Goal: Contribute content

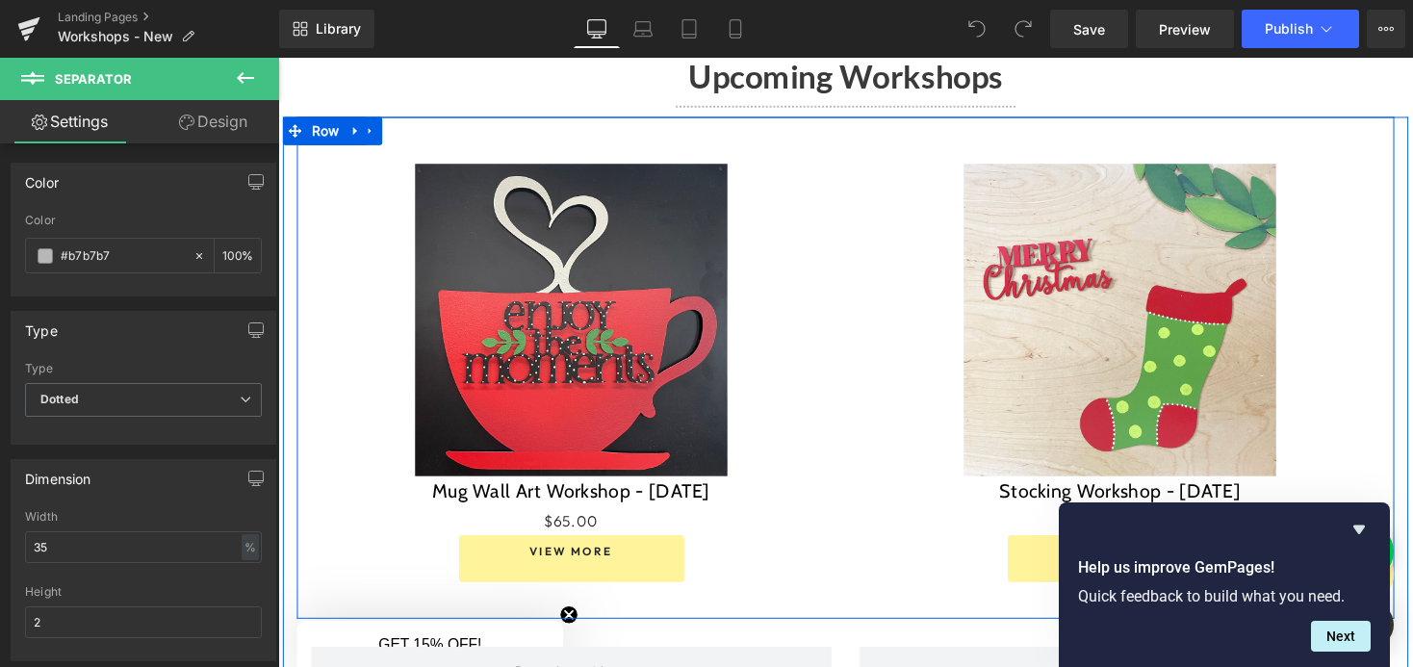
scroll to position [1605, 0]
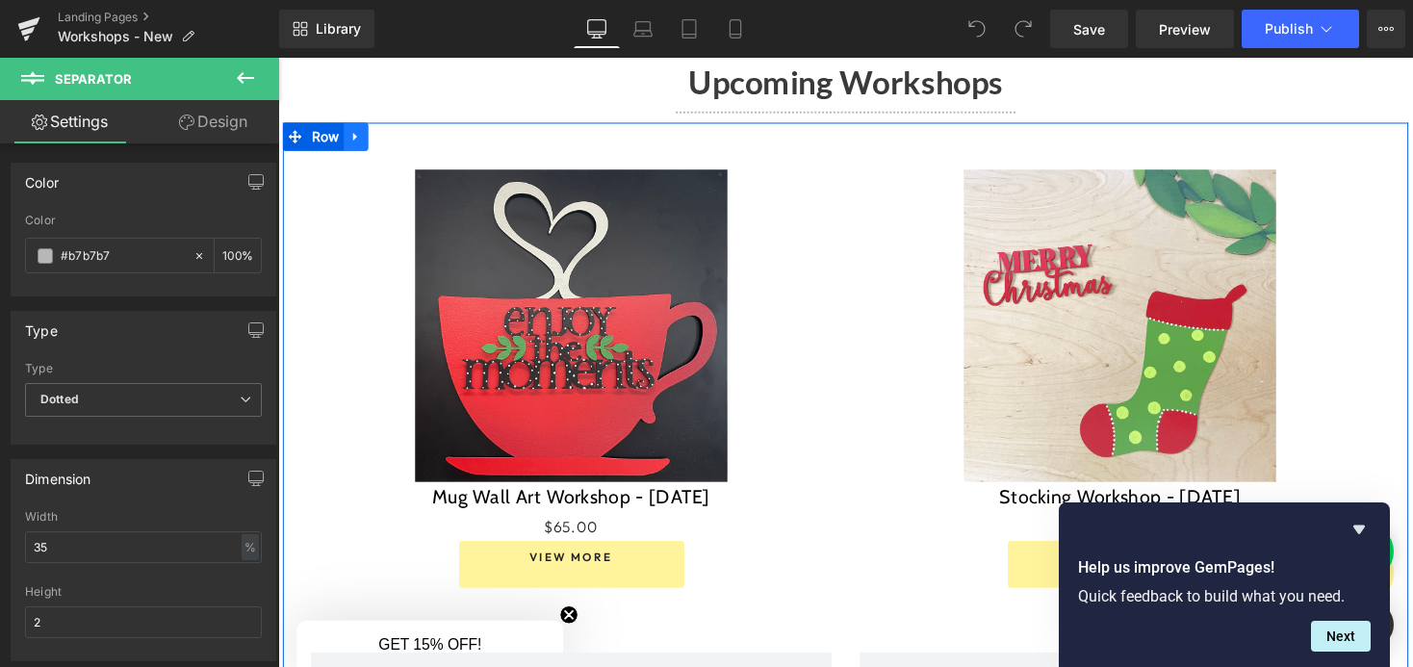
click at [358, 132] on icon at bounding box center [357, 139] width 13 height 14
click at [380, 132] on icon at bounding box center [382, 138] width 13 height 13
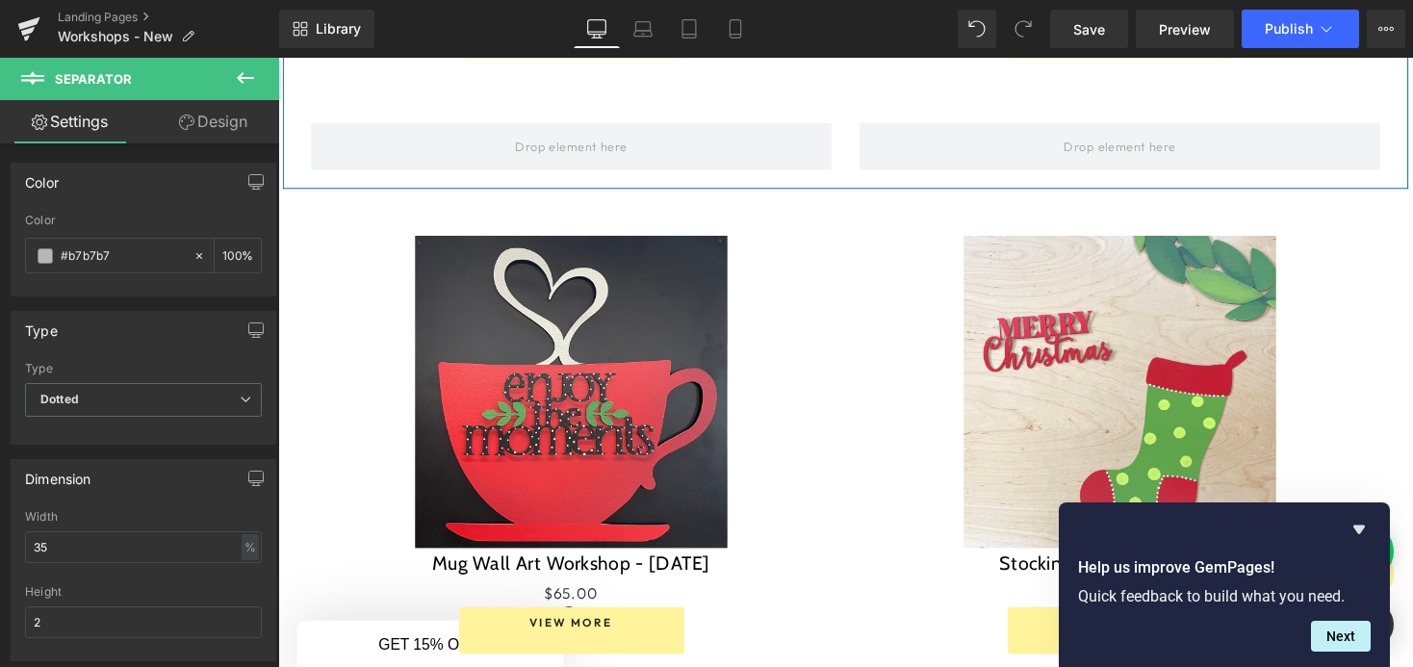
scroll to position [2181, 0]
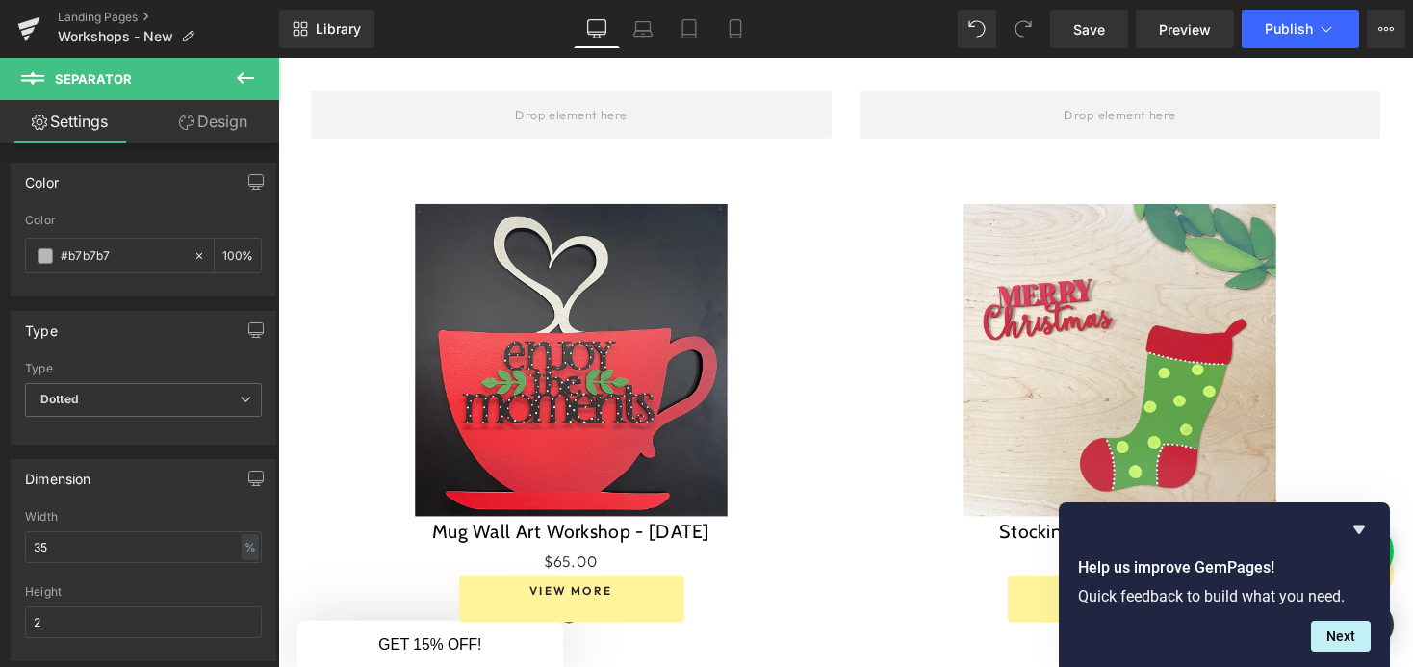
click at [632, 322] on img at bounding box center [579, 368] width 320 height 320
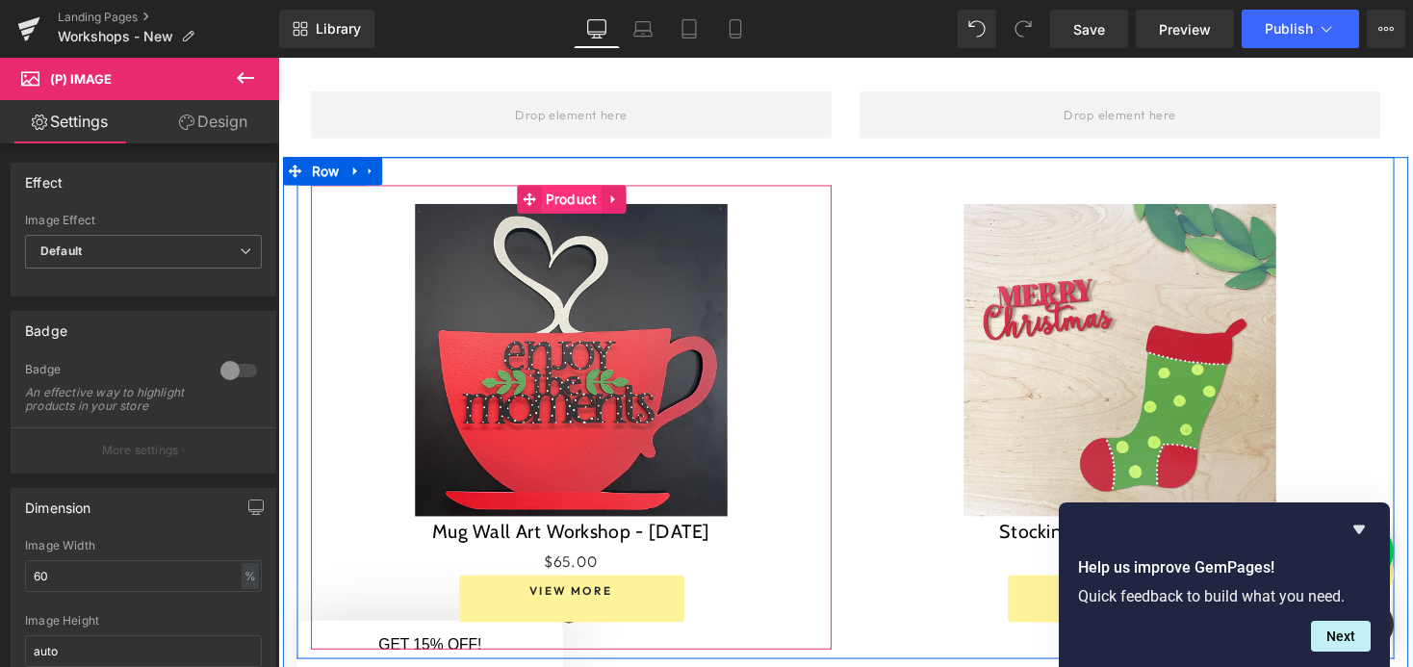
click at [570, 189] on span "Product" at bounding box center [579, 203] width 62 height 29
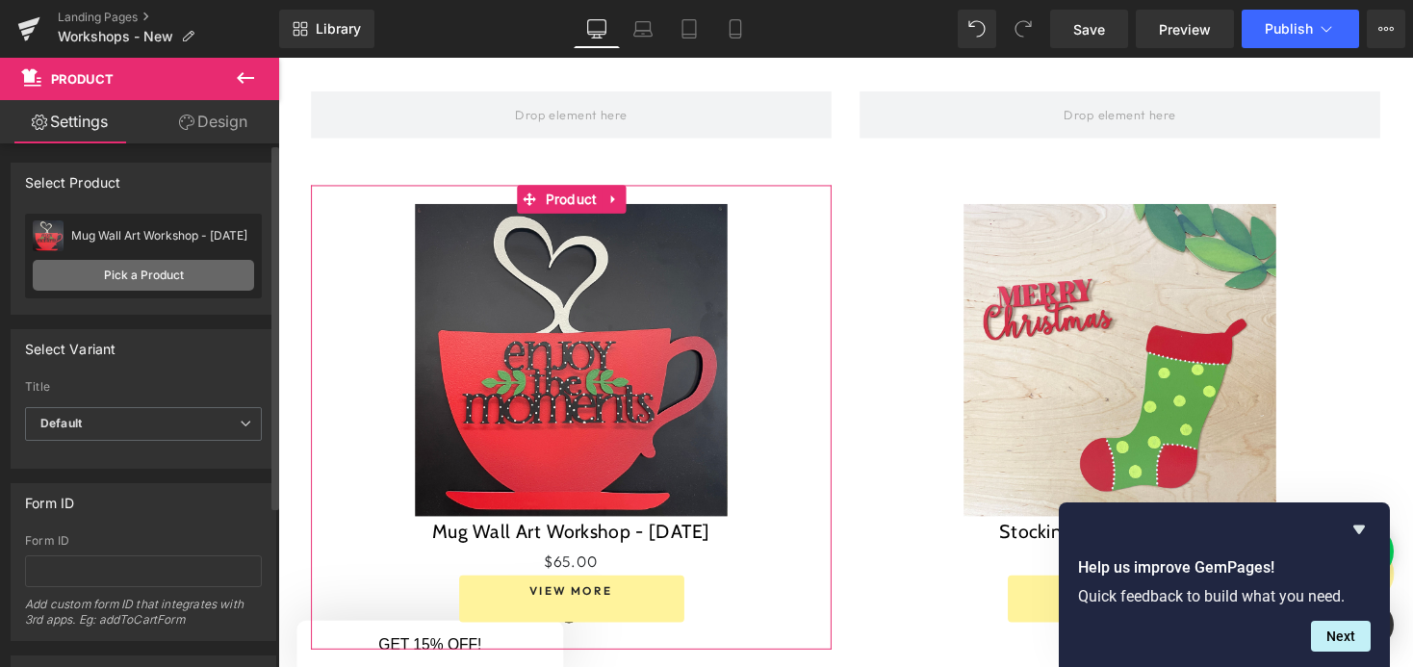
click at [109, 271] on link "Pick a Product" at bounding box center [143, 275] width 221 height 31
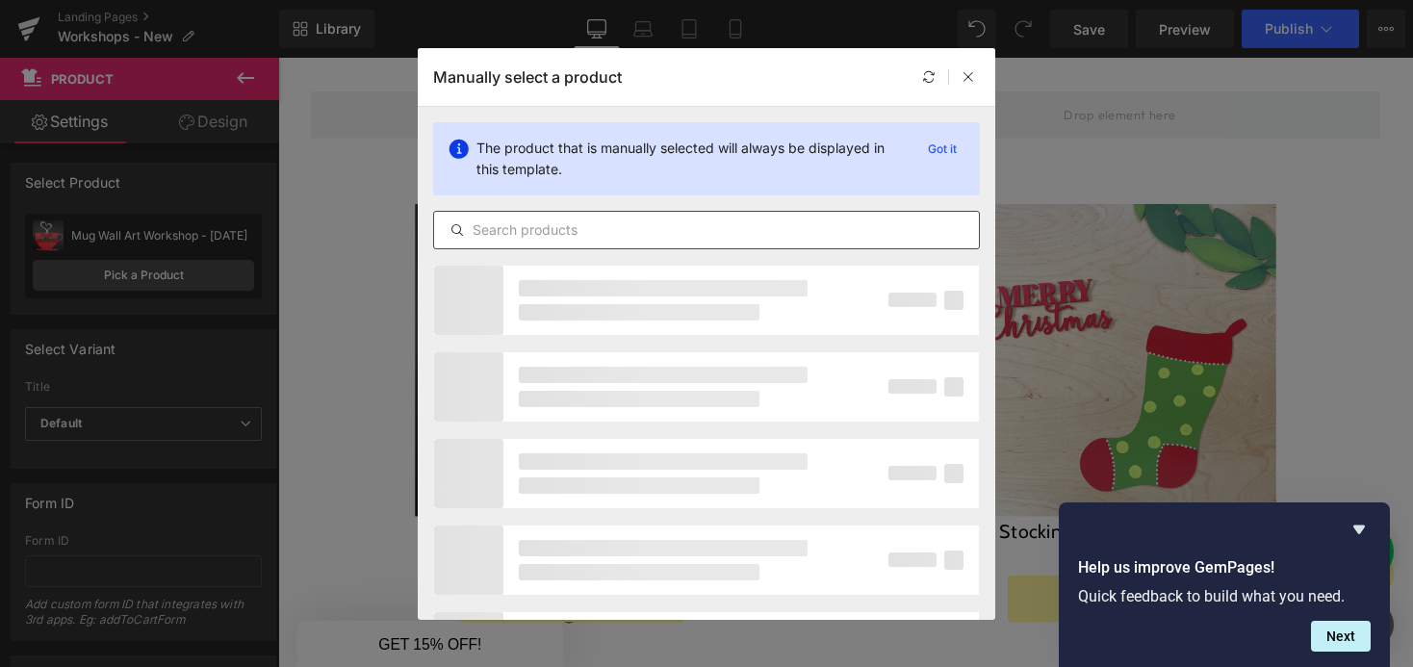
click at [570, 230] on input "text" at bounding box center [706, 229] width 545 height 23
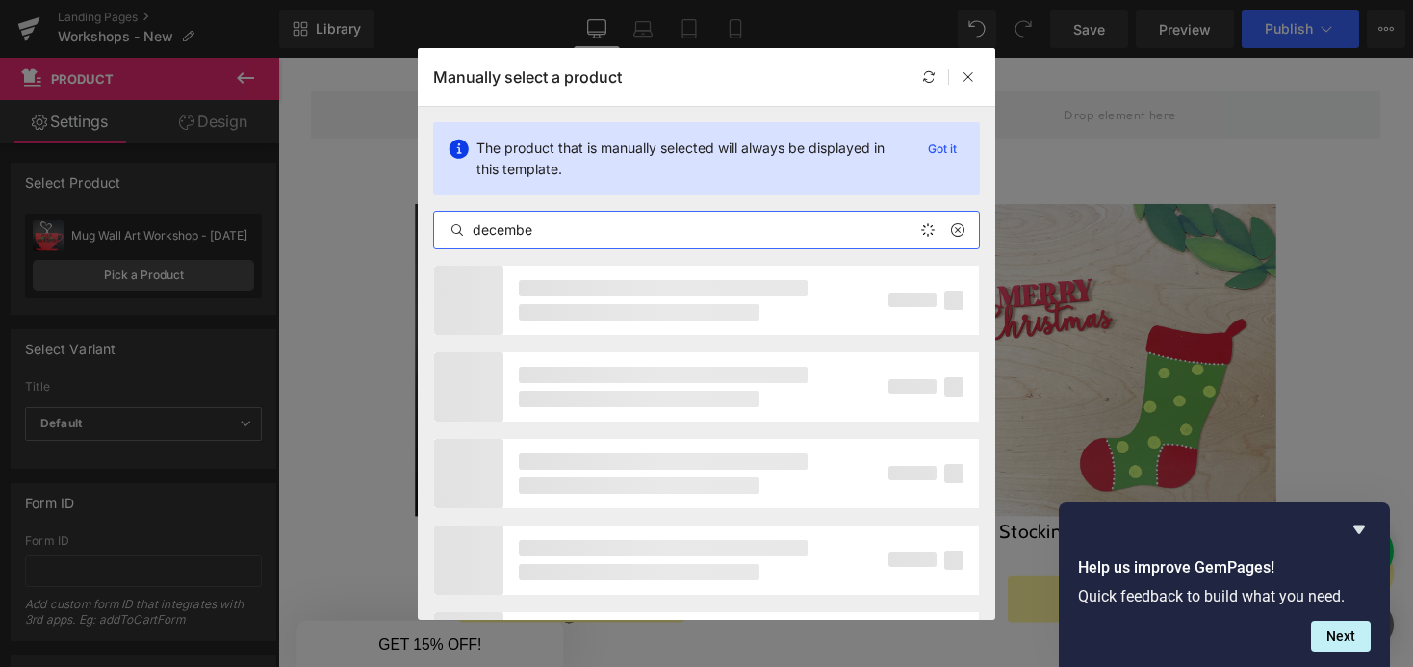
type input "december"
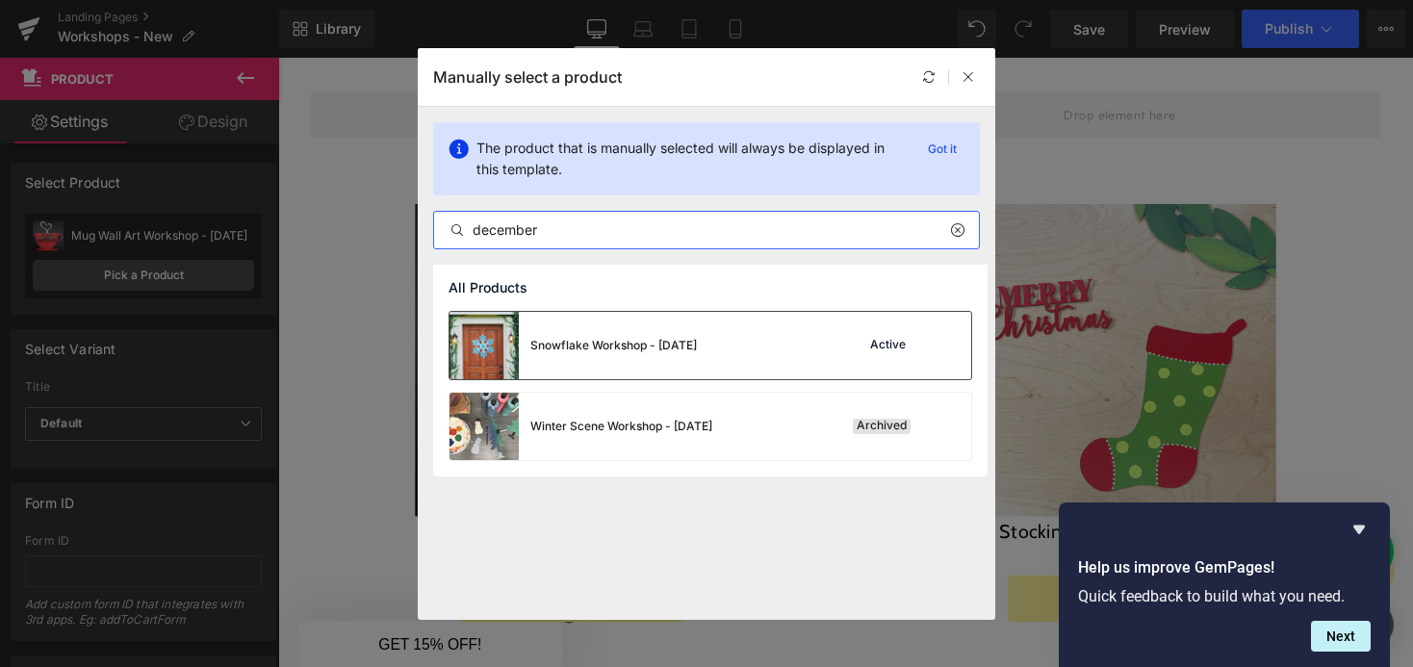
click at [636, 342] on div "Snowflake Workshop - [DATE]" at bounding box center [613, 345] width 166 height 17
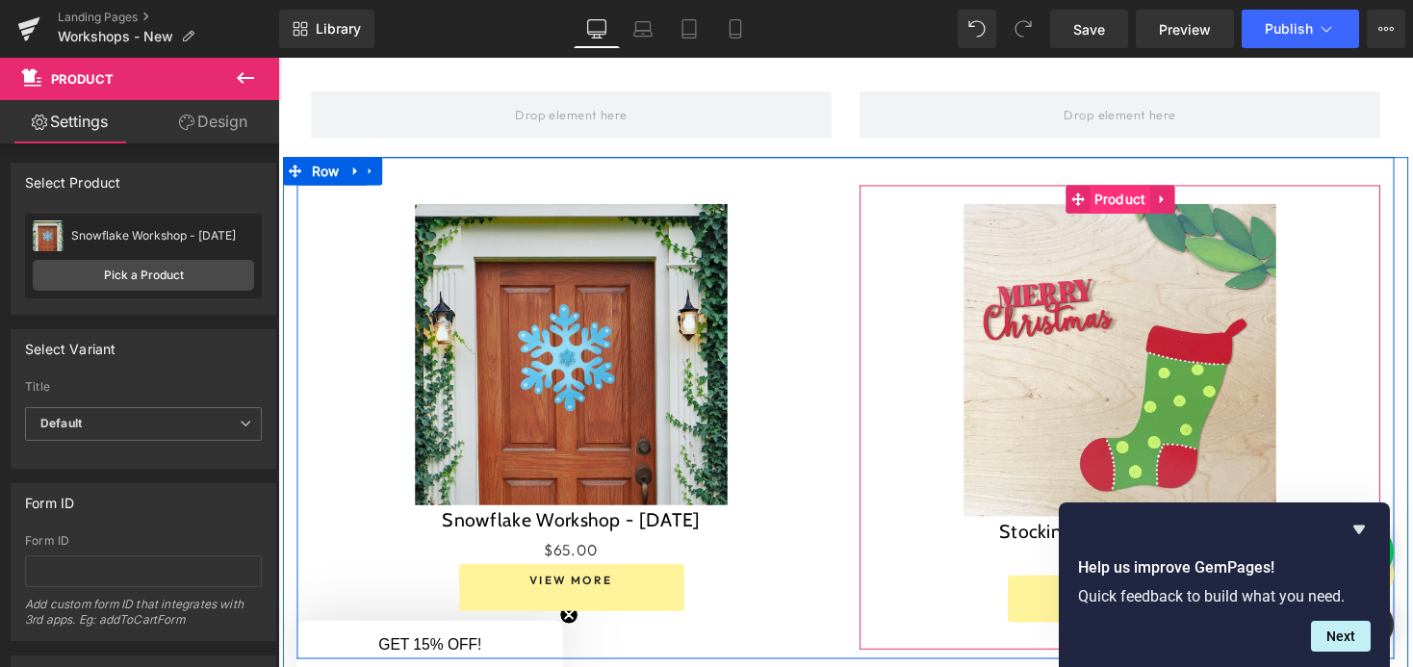
click at [1130, 189] on span "Product" at bounding box center [1141, 203] width 62 height 29
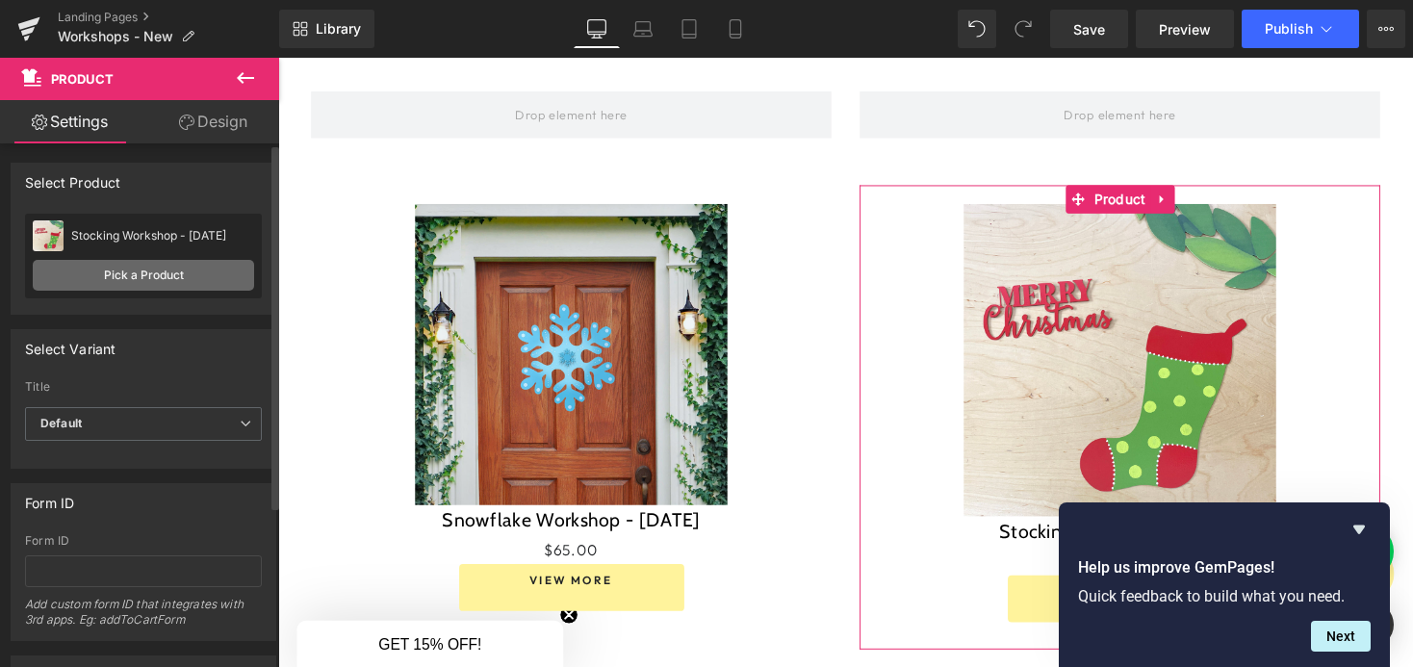
click at [169, 279] on link "Pick a Product" at bounding box center [143, 275] width 221 height 31
click at [143, 278] on link "Pick a Product" at bounding box center [143, 275] width 221 height 31
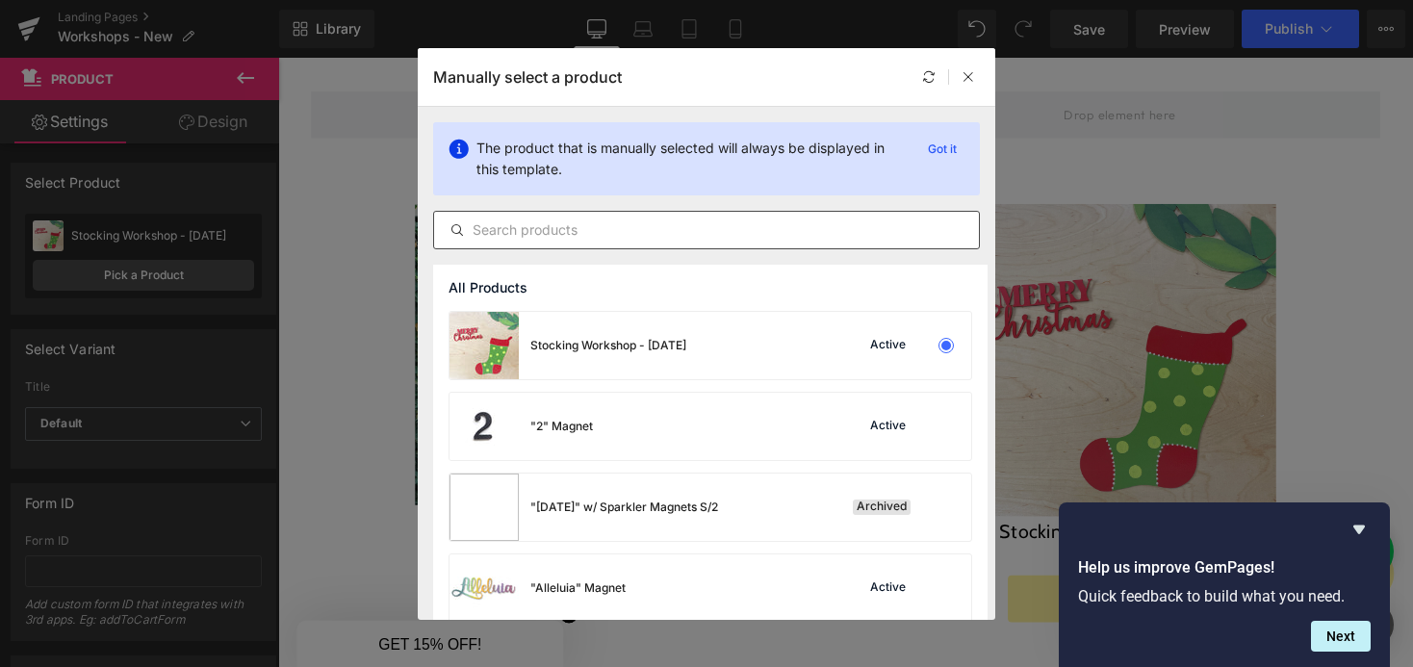
click at [568, 230] on input "text" at bounding box center [706, 229] width 545 height 23
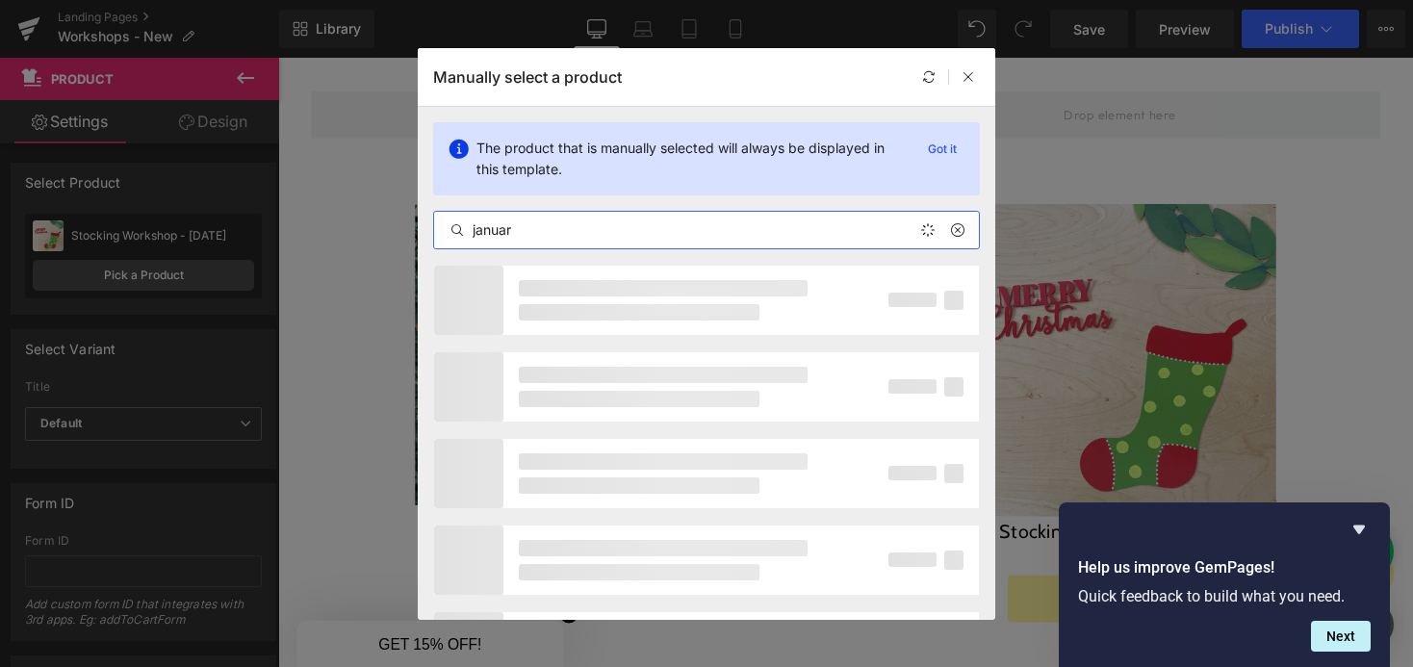
type input "january"
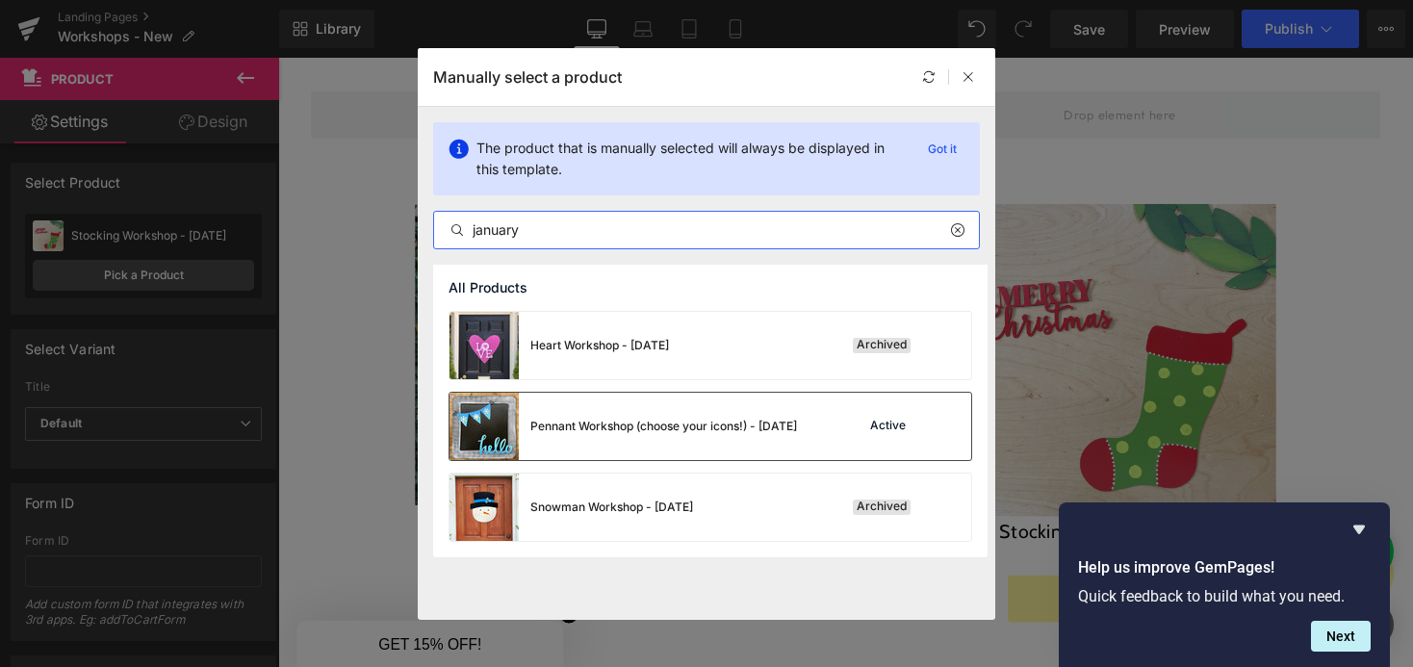
click at [646, 418] on div "Pennant Workshop (choose your icons!) - [DATE]" at bounding box center [663, 426] width 267 height 17
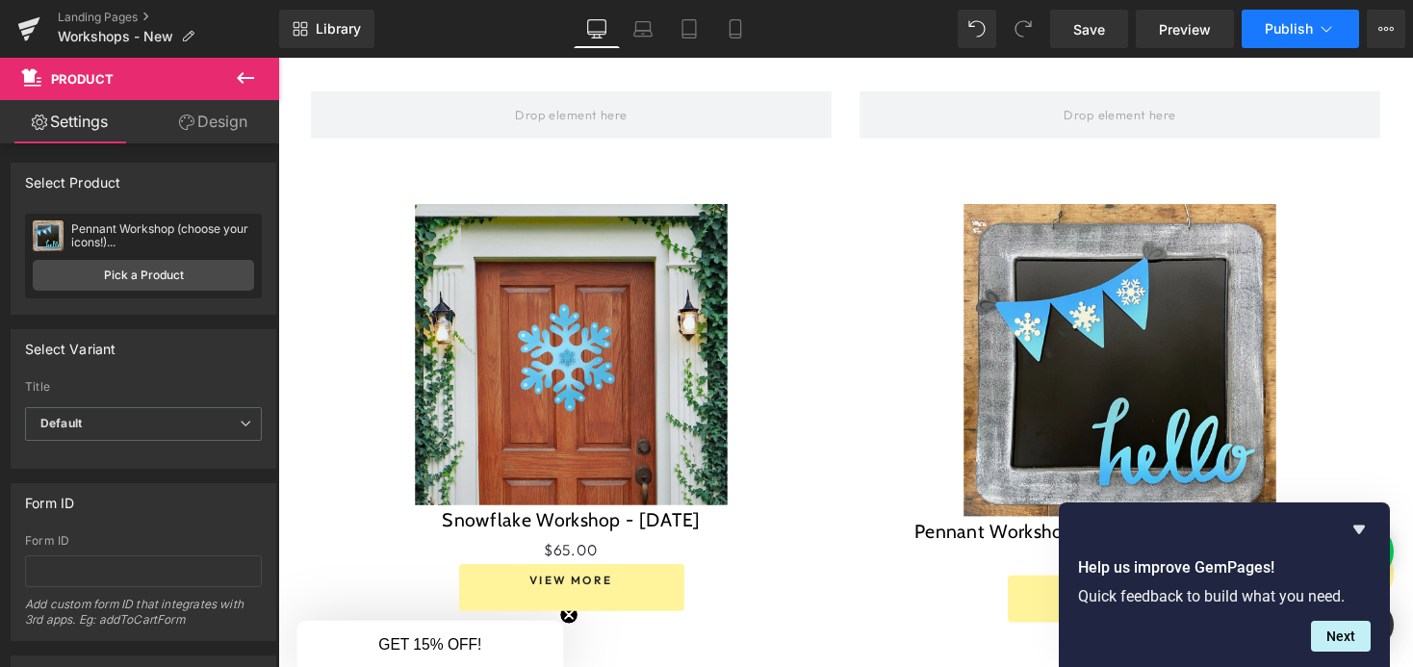
click at [1290, 31] on span "Publish" at bounding box center [1288, 28] width 48 height 15
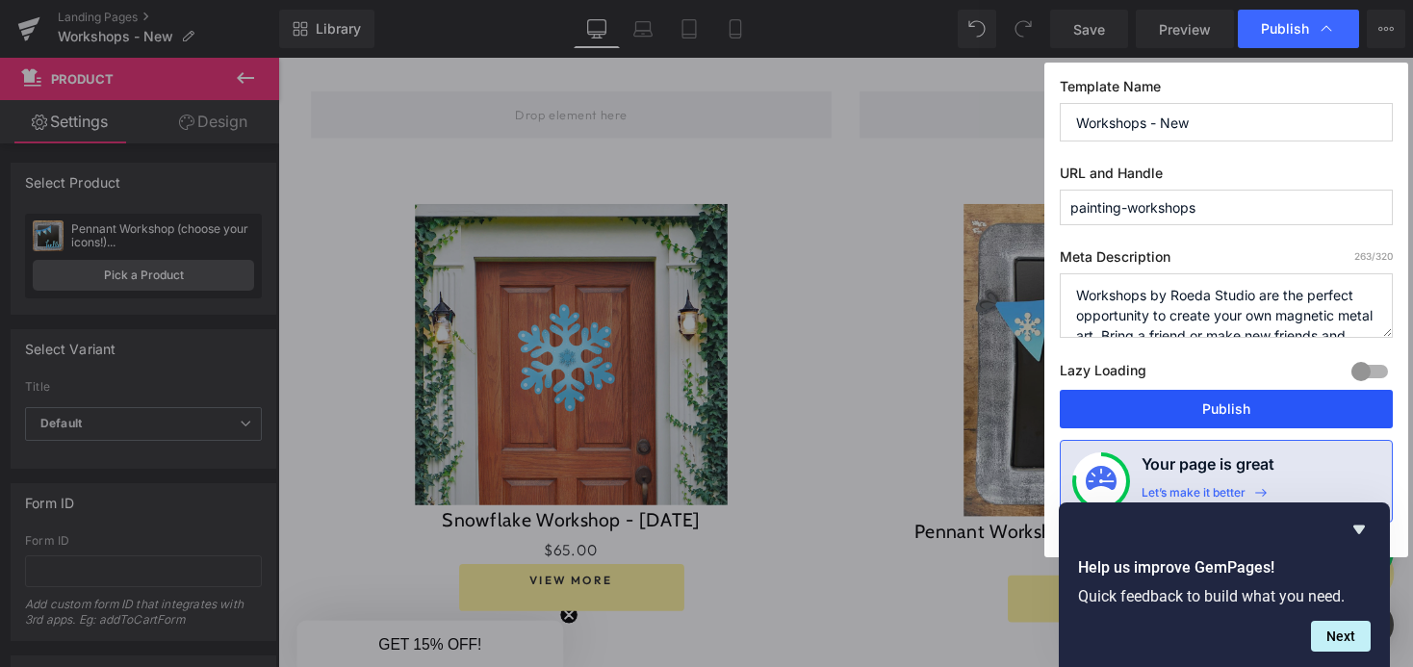
click at [1229, 401] on button "Publish" at bounding box center [1225, 409] width 333 height 38
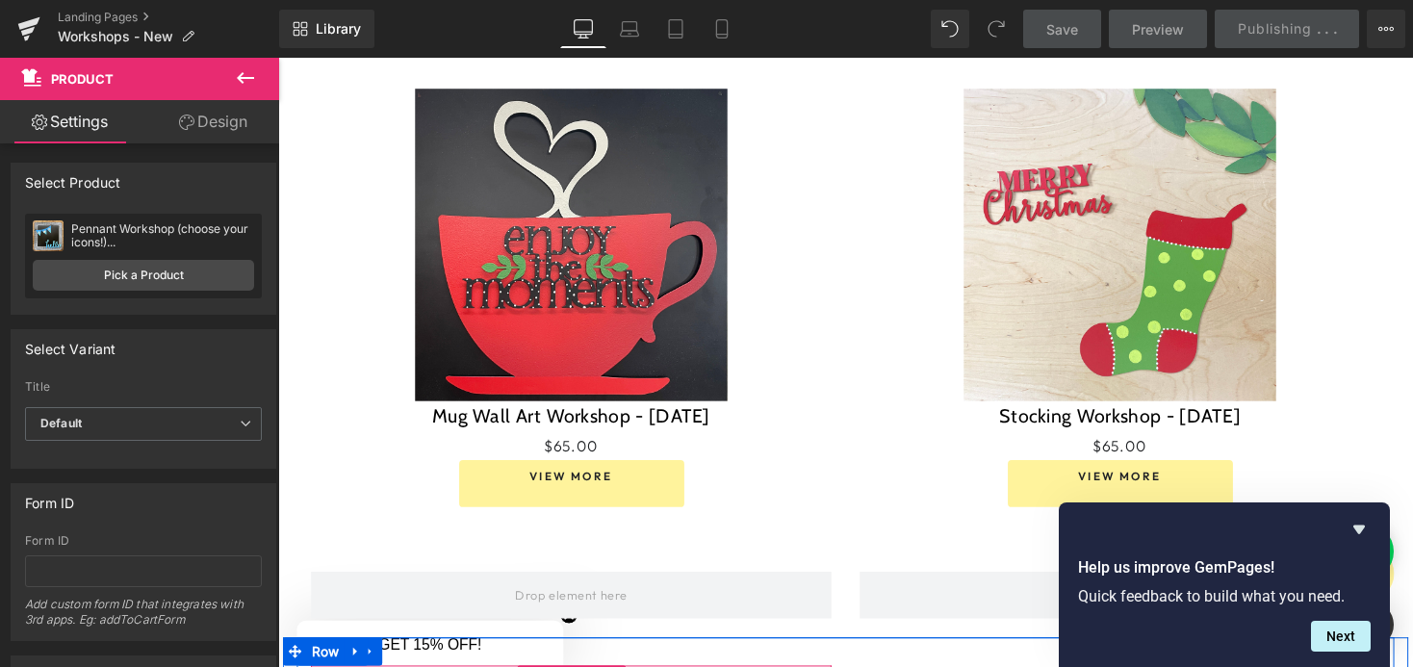
scroll to position [1640, 0]
